Goal: Transaction & Acquisition: Purchase product/service

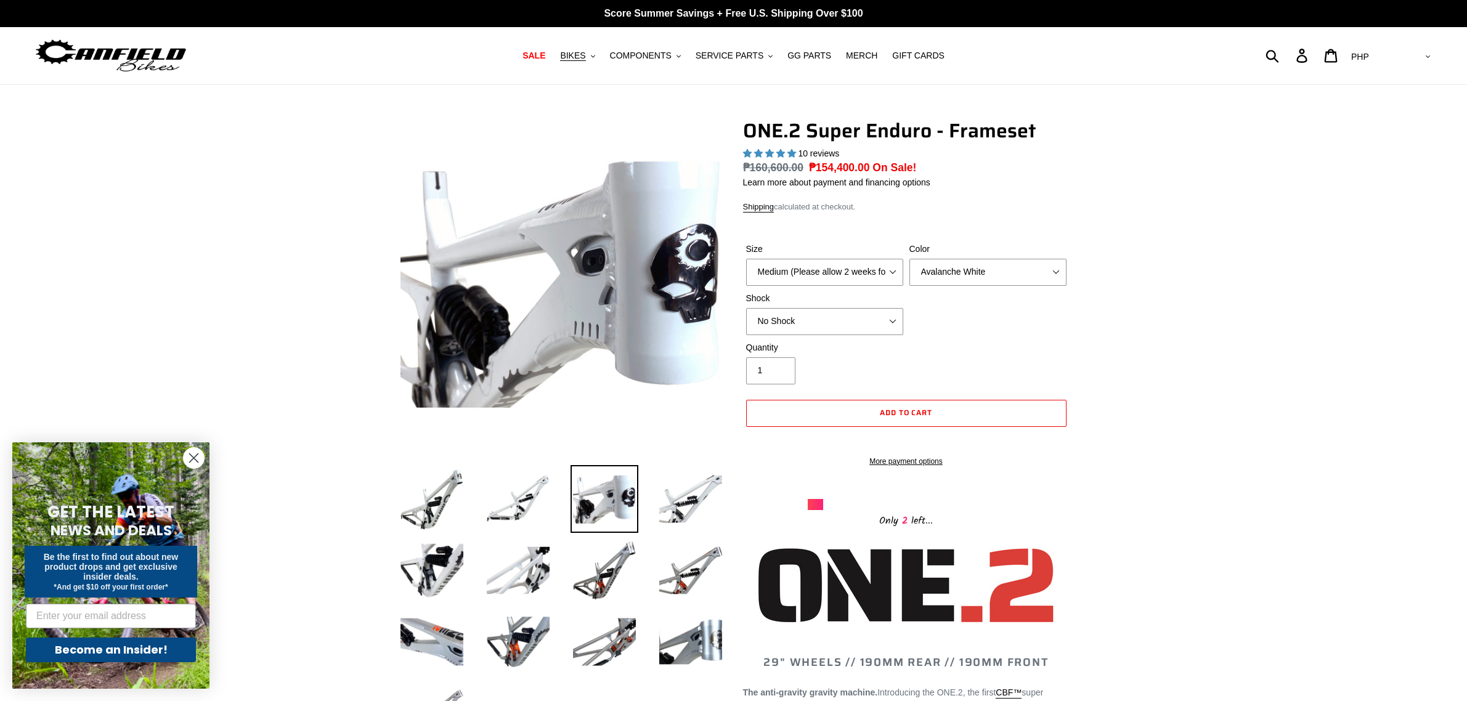
select select "highest-rating"
drag, startPoint x: 584, startPoint y: 56, endPoint x: 601, endPoint y: 145, distance: 91.0
click at [584, 56] on span "BIKES" at bounding box center [572, 56] width 25 height 10
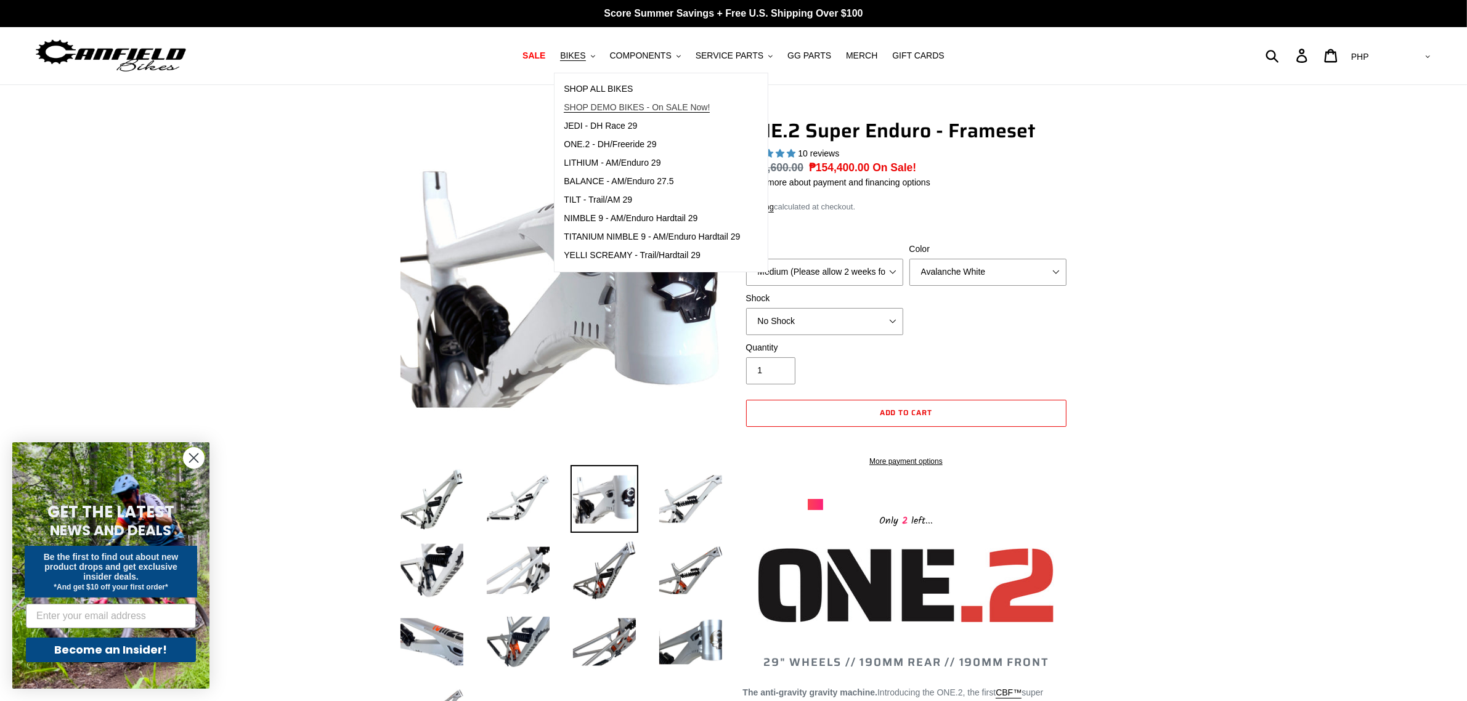
click at [643, 108] on span "SHOP DEMO BIKES - On SALE Now!" at bounding box center [637, 107] width 146 height 10
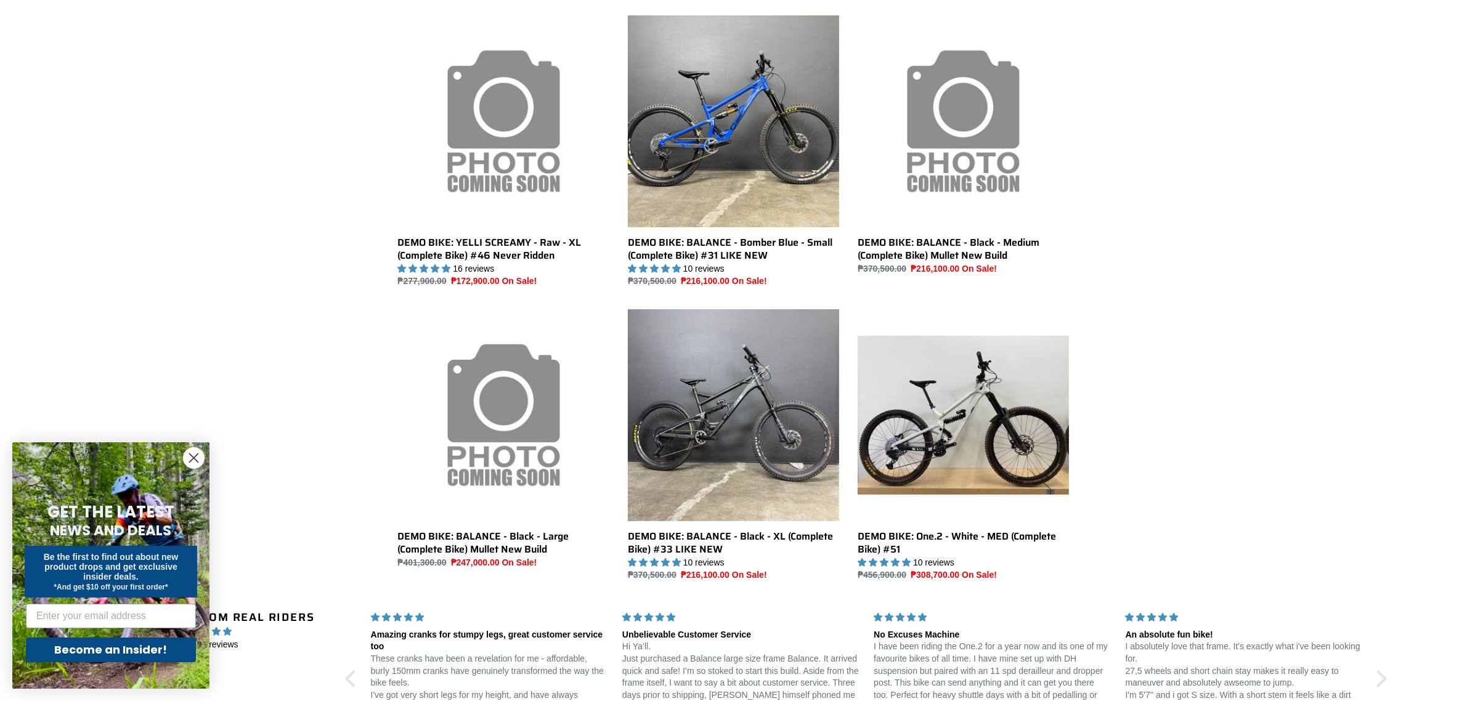
scroll to position [770, 0]
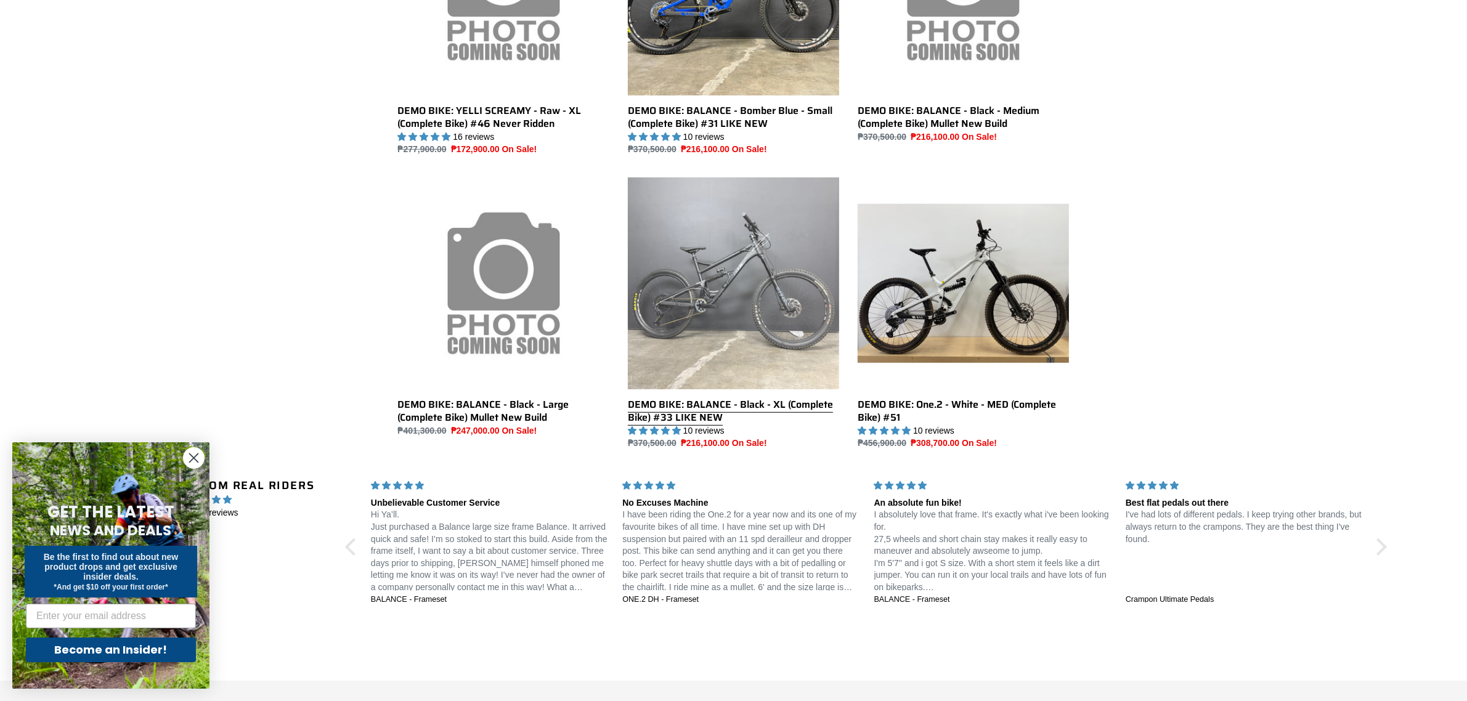
click at [697, 333] on link "DEMO BIKE: BALANCE - Black - XL (Complete Bike) #33 LIKE NEW" at bounding box center [733, 313] width 211 height 272
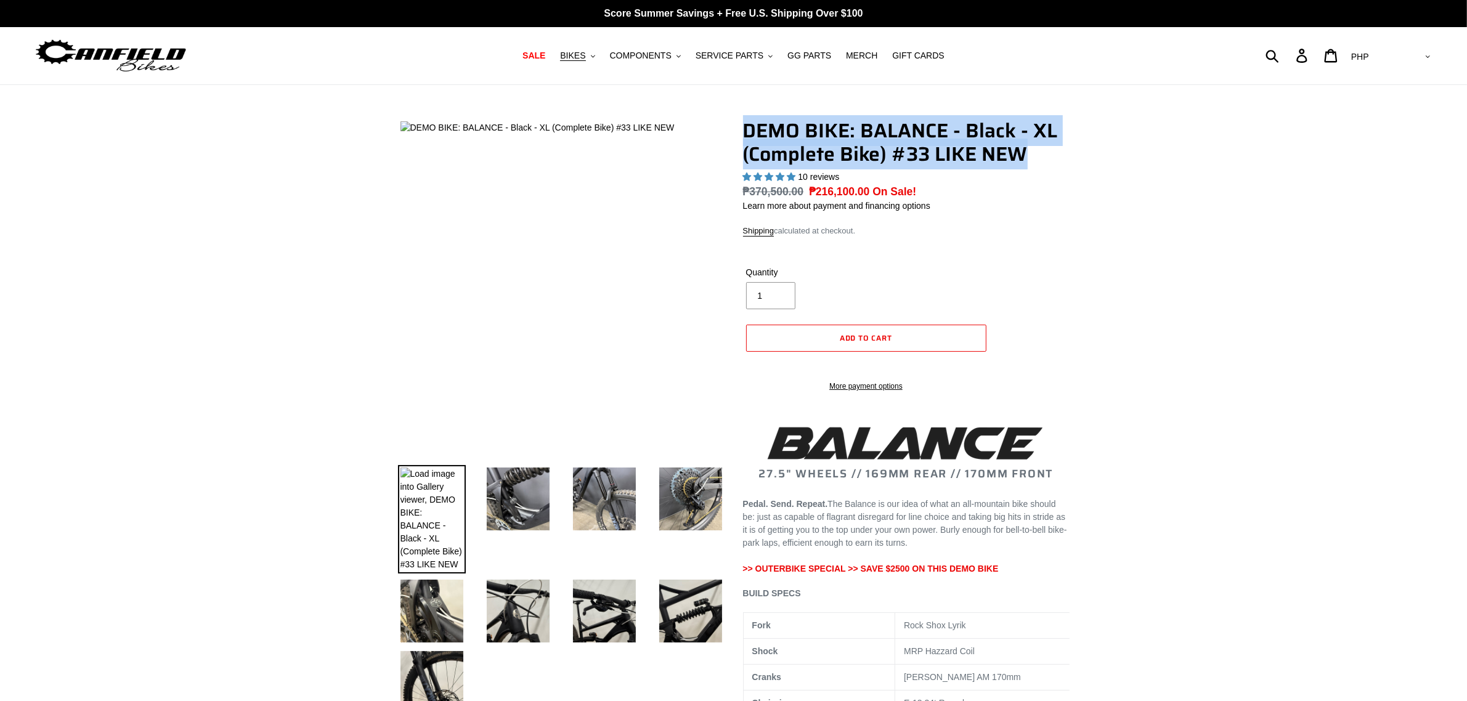
click at [1045, 152] on h1 "DEMO BIKE: BALANCE - Black - XL (Complete Bike) #33 LIKE NEW" at bounding box center [906, 142] width 326 height 47
select select "highest-rating"
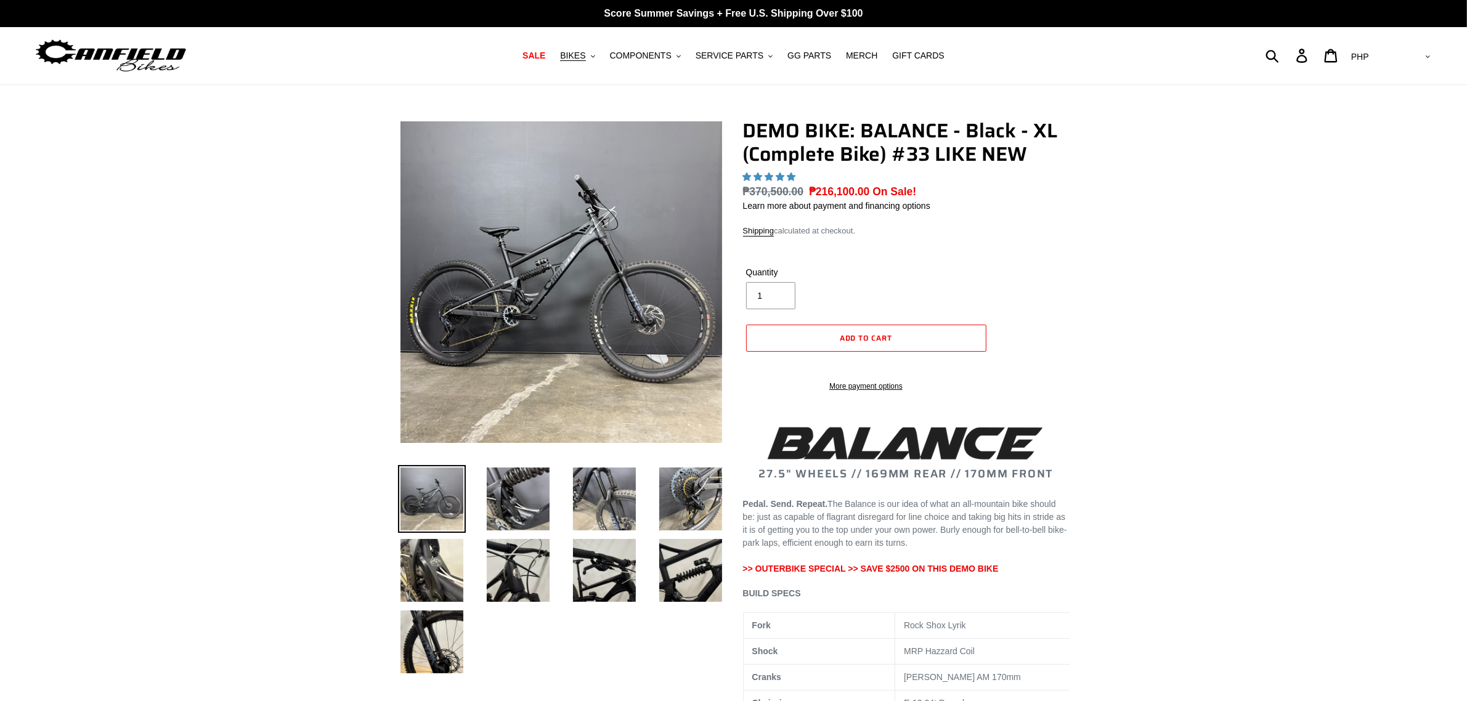
select select "highest-rating"
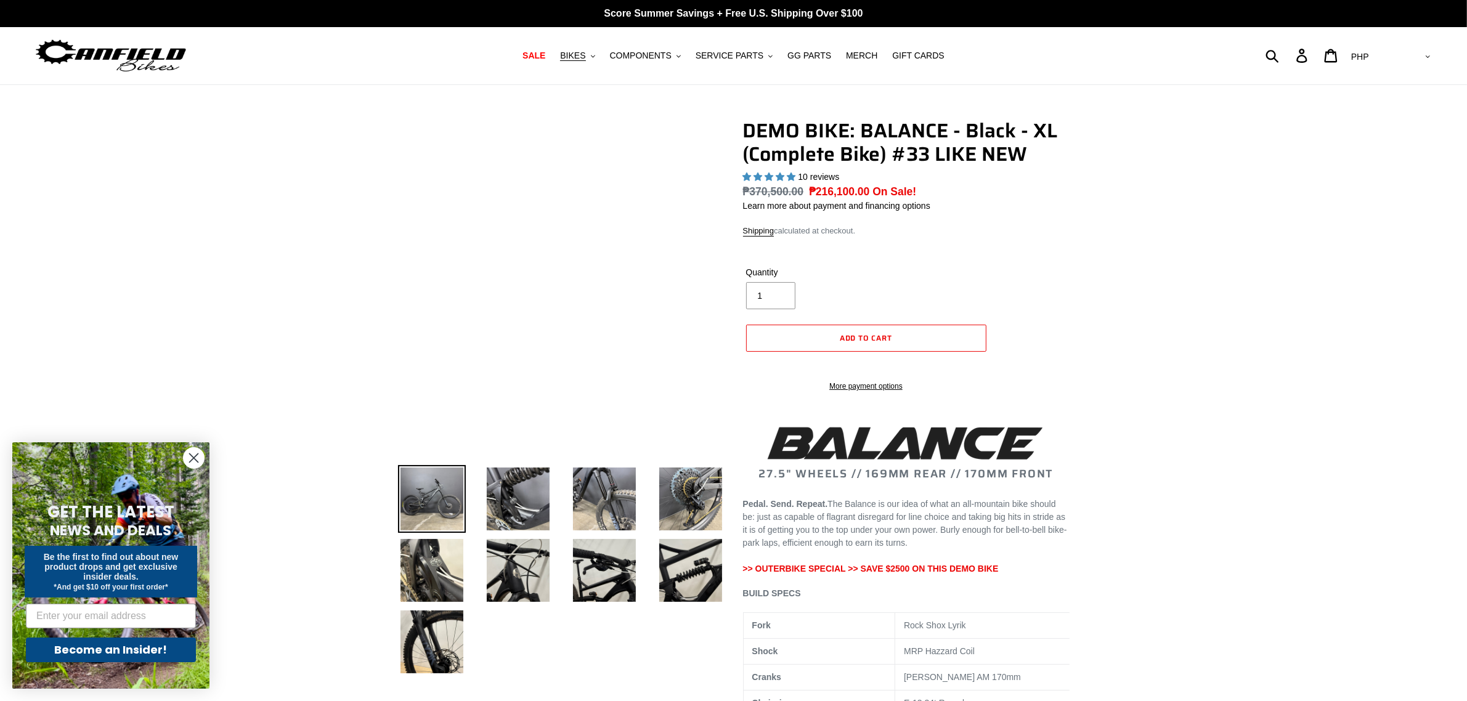
click at [630, 238] on img at bounding box center [371, 408] width 1232 height 1232
